Goal: Information Seeking & Learning: Learn about a topic

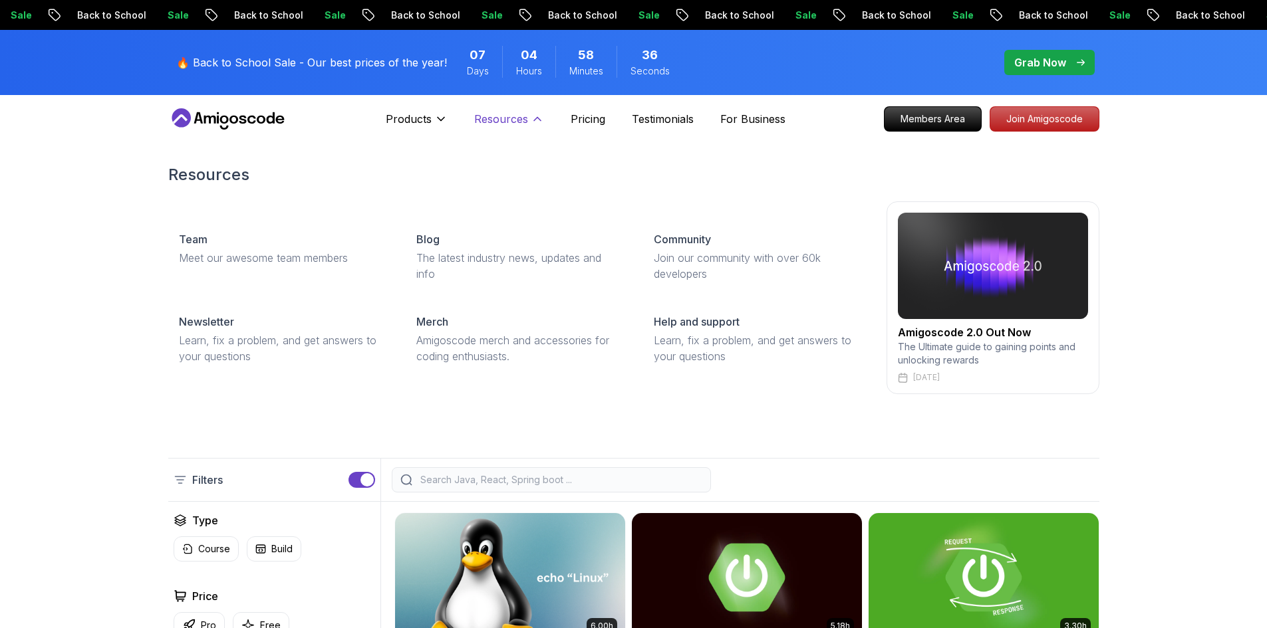
click at [509, 120] on p "Resources" at bounding box center [501, 119] width 54 height 16
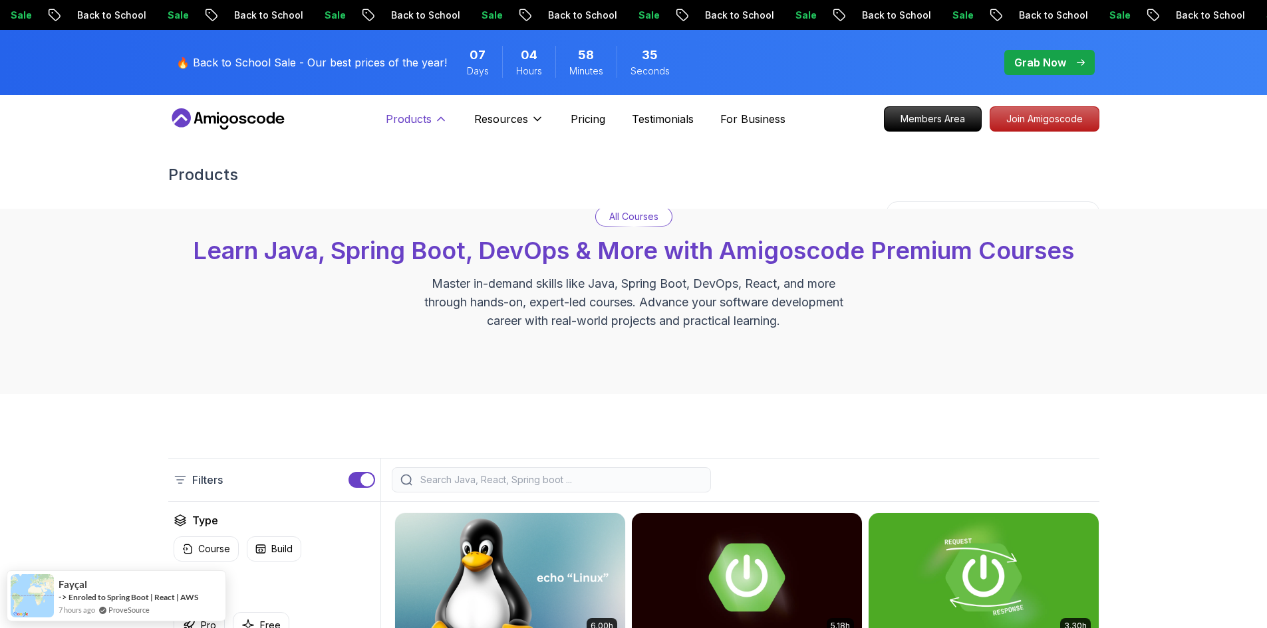
click at [421, 115] on p "Products" at bounding box center [409, 119] width 46 height 16
click at [431, 124] on p "Products" at bounding box center [409, 119] width 46 height 16
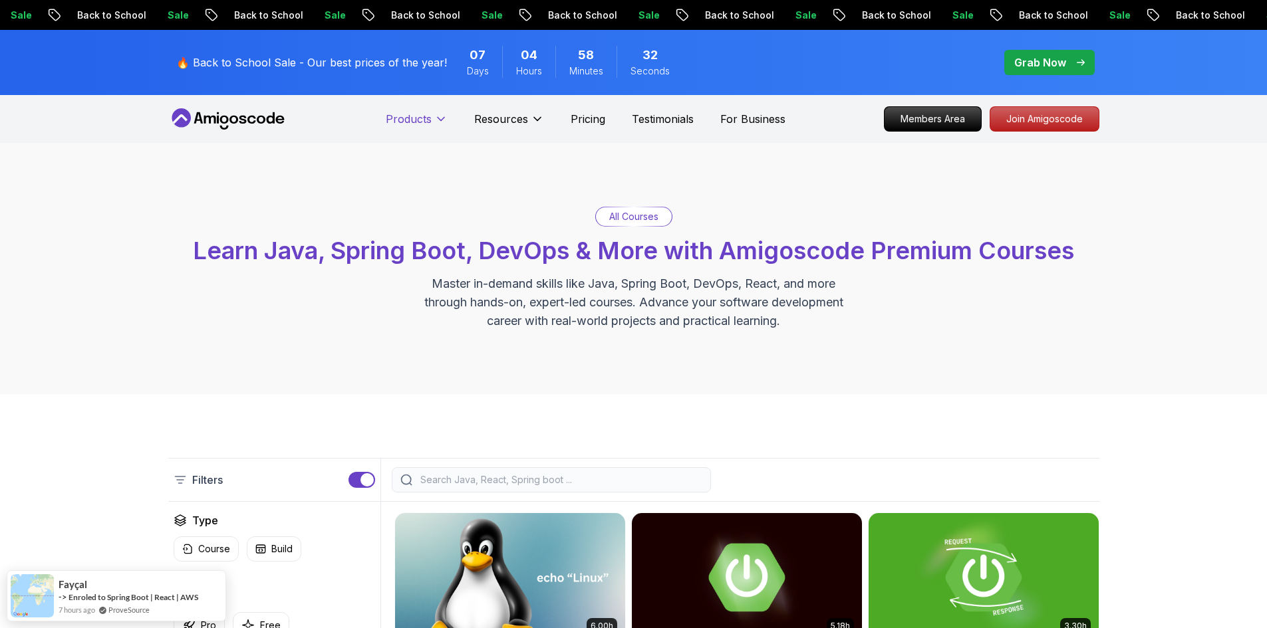
click at [424, 123] on p "Products" at bounding box center [409, 119] width 46 height 16
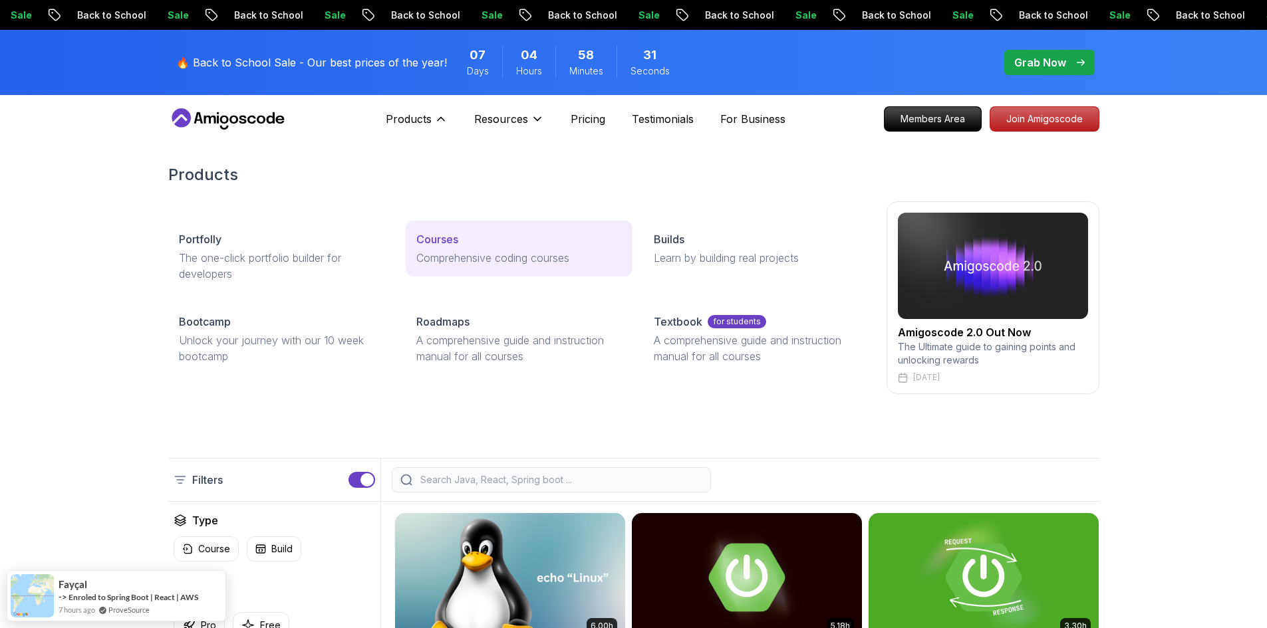
click at [446, 233] on p "Courses" at bounding box center [437, 239] width 42 height 16
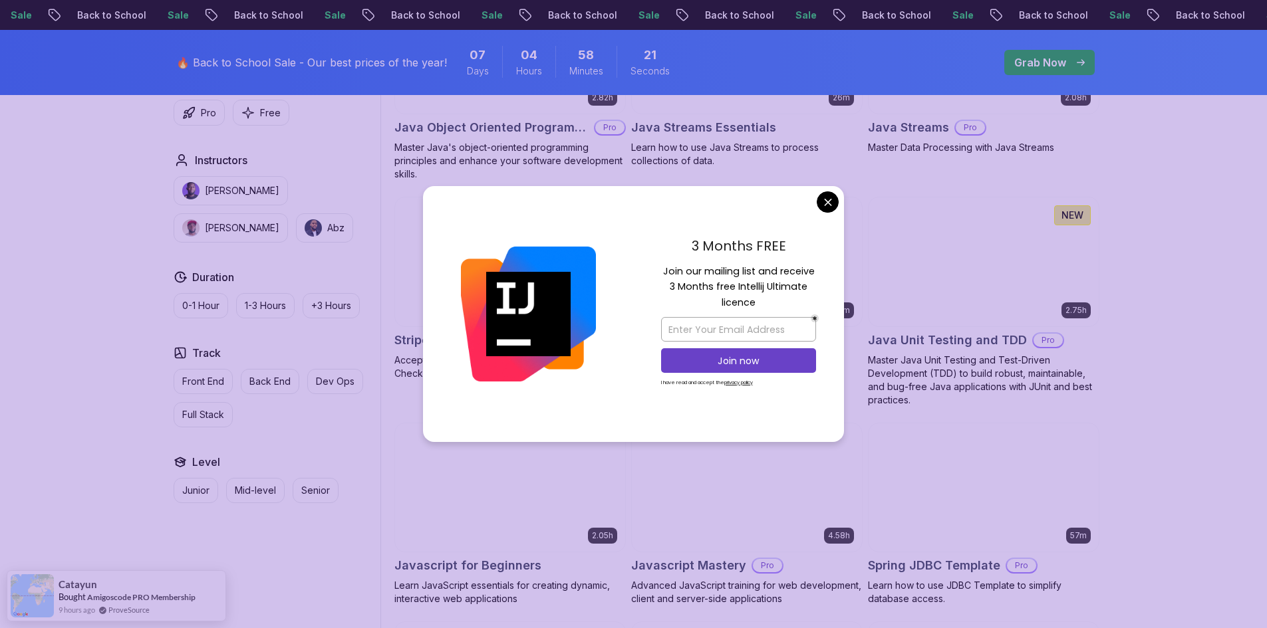
scroll to position [2261, 0]
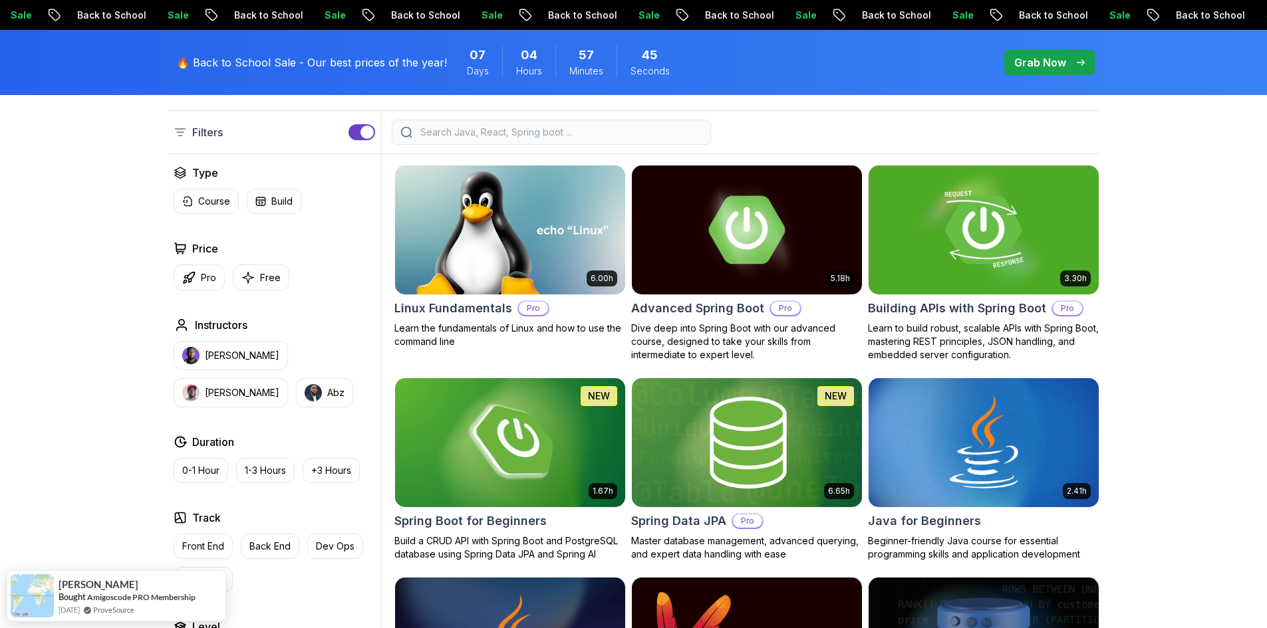
scroll to position [332, 0]
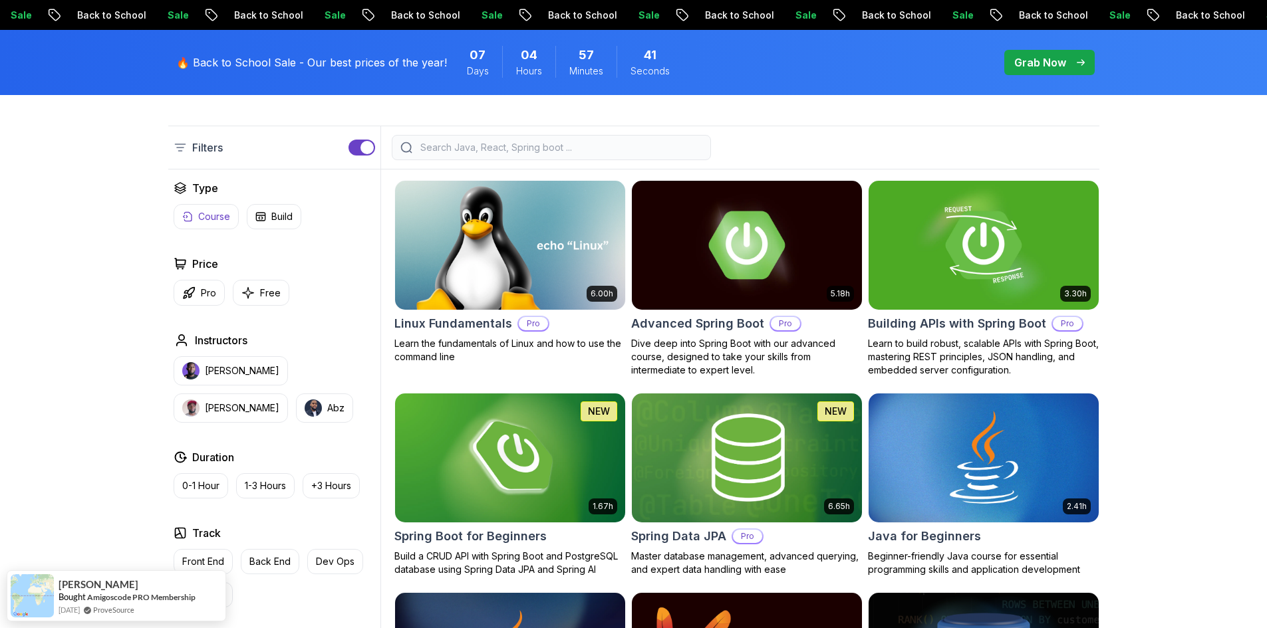
click at [213, 225] on button "Course" at bounding box center [206, 216] width 65 height 25
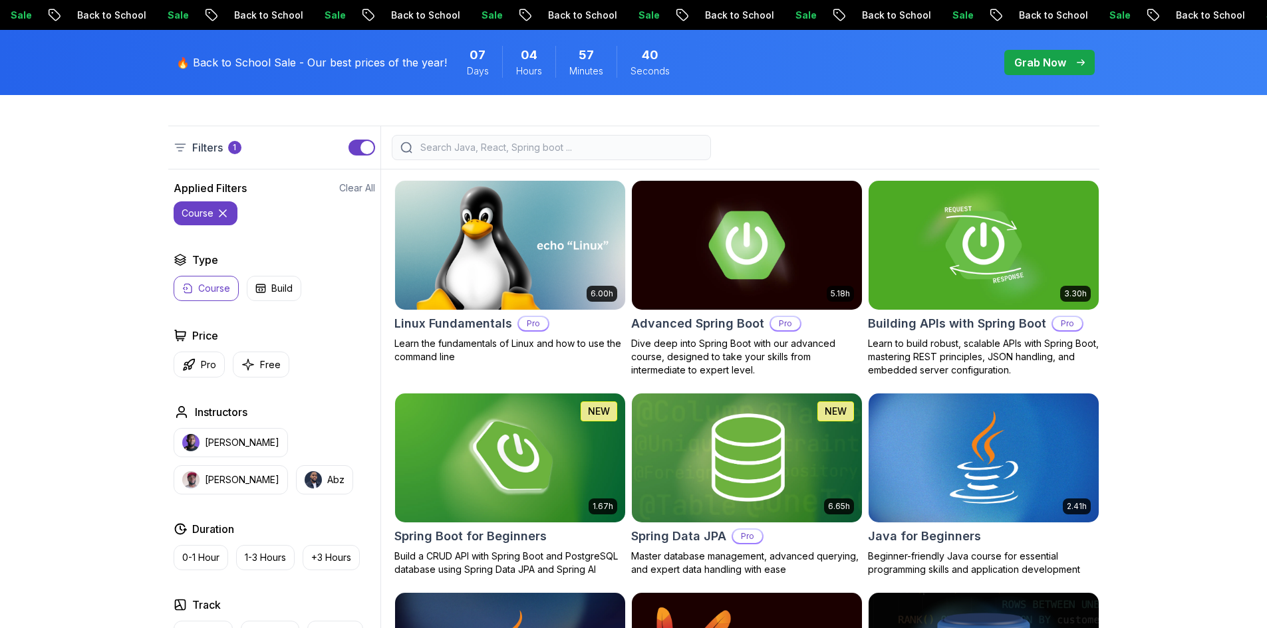
click at [479, 142] on input "search" at bounding box center [560, 147] width 285 height 13
click at [207, 220] on button "course" at bounding box center [206, 213] width 64 height 24
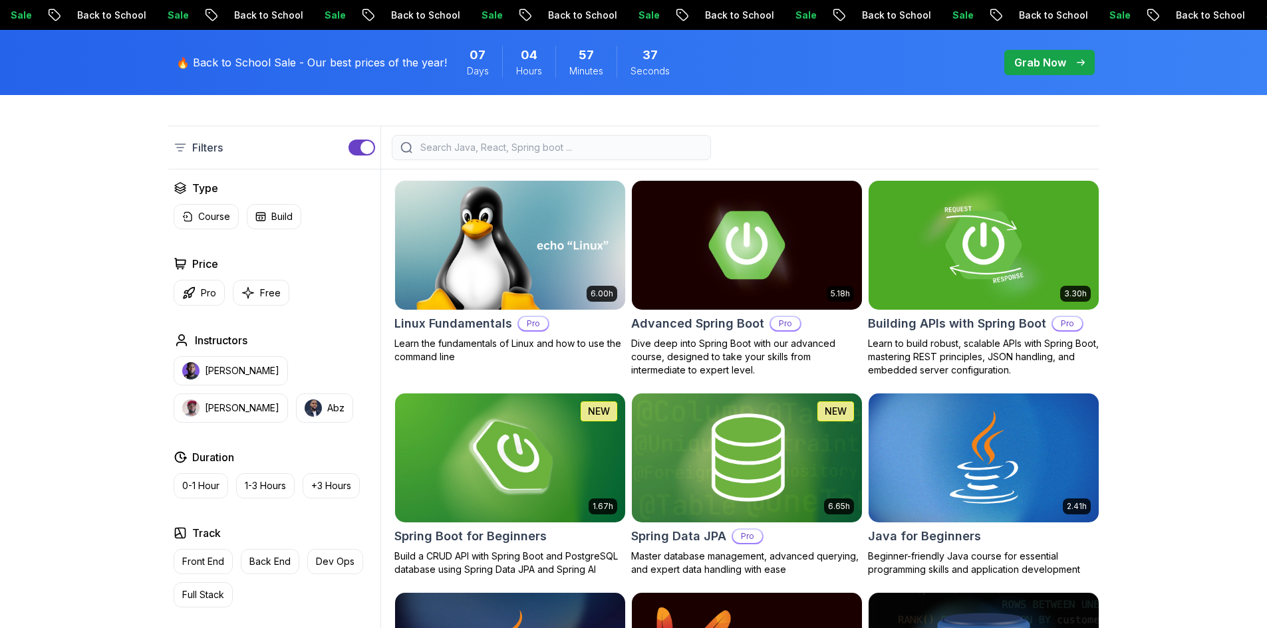
click at [455, 141] on input "search" at bounding box center [560, 147] width 285 height 13
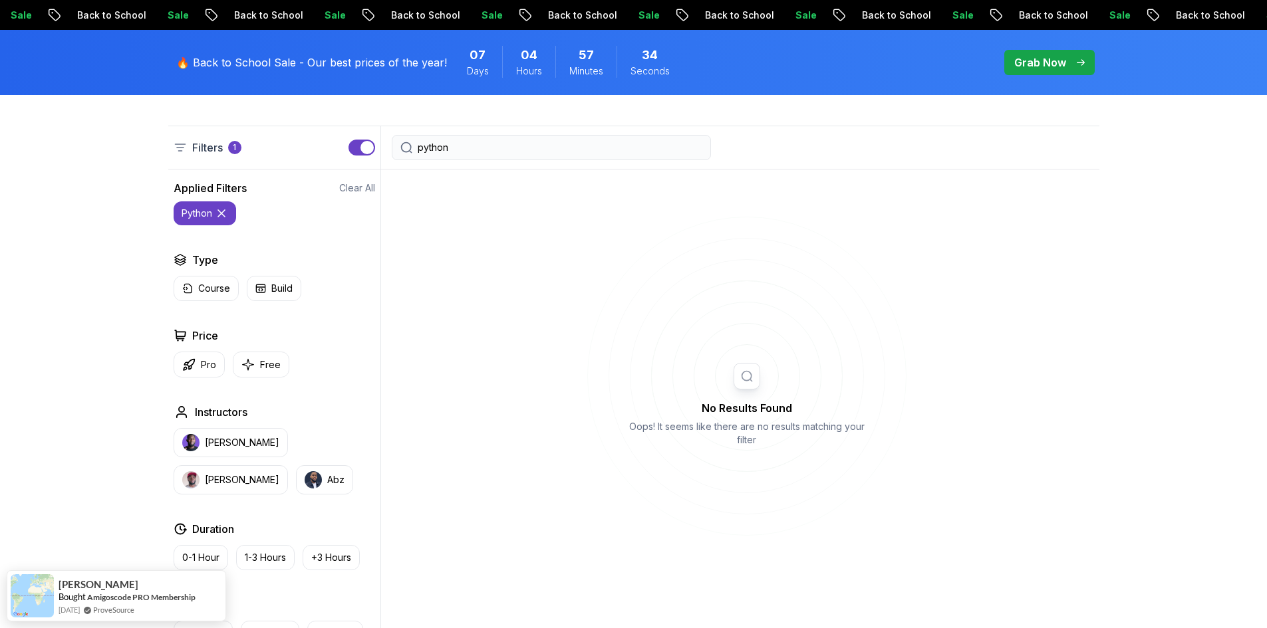
type input "python"
click at [349, 148] on button "button" at bounding box center [361, 148] width 27 height 16
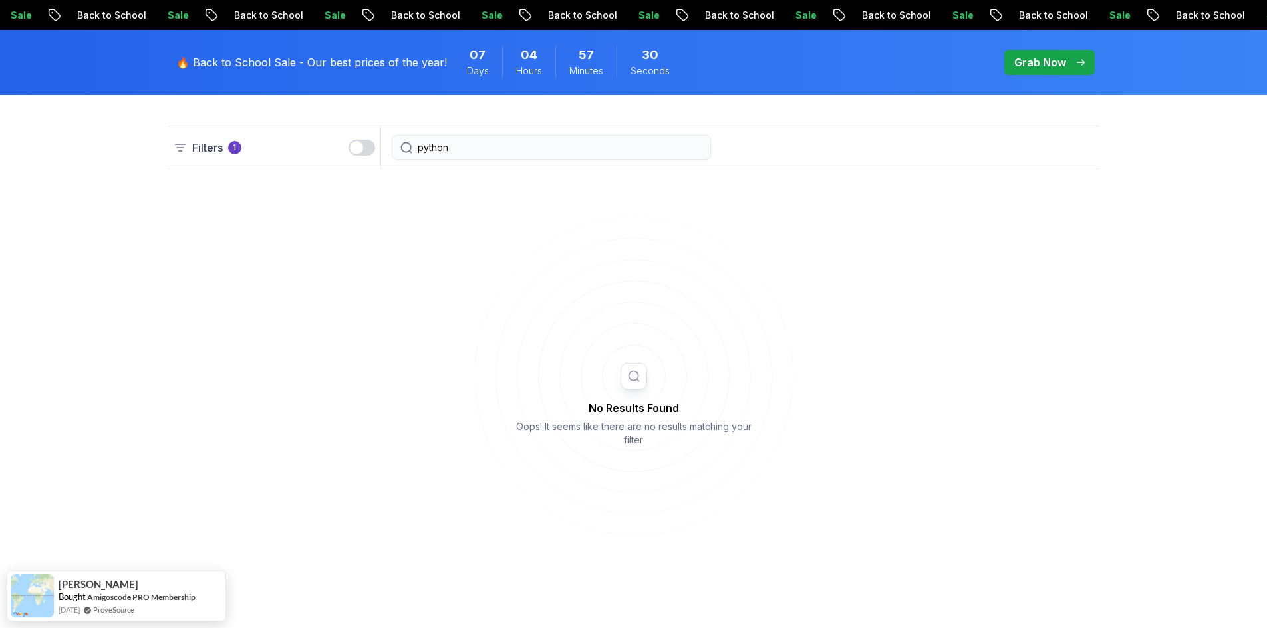
click at [350, 148] on div "button" at bounding box center [356, 147] width 13 height 13
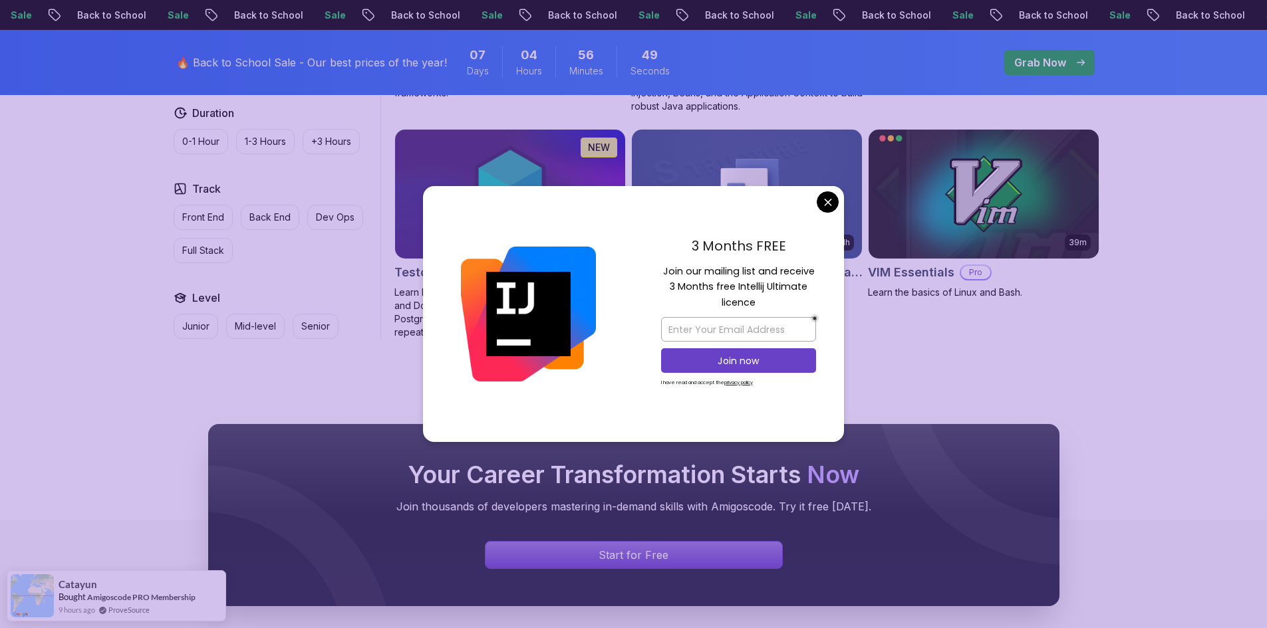
scroll to position [3591, 0]
